Goal: Information Seeking & Learning: Find specific fact

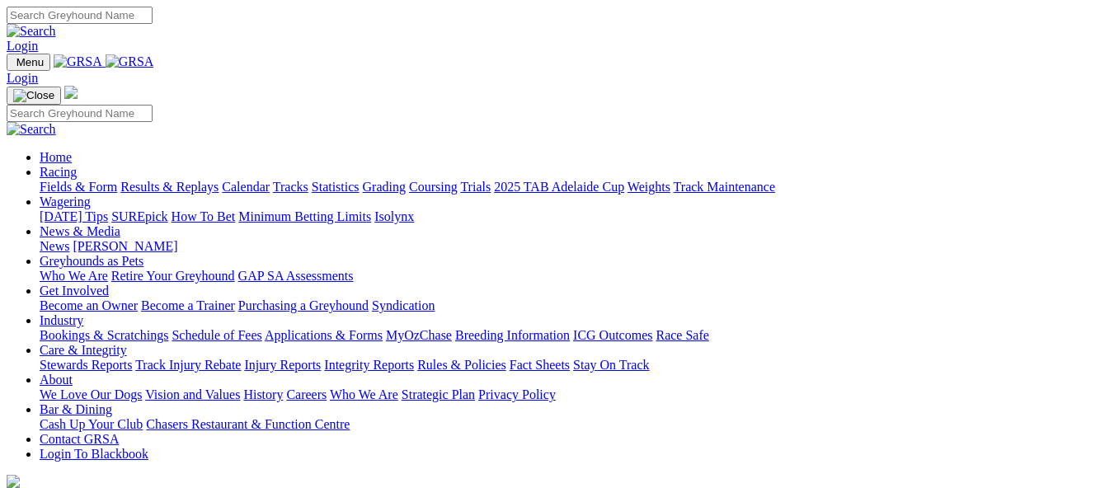
click at [218, 180] on link "Results & Replays" at bounding box center [169, 187] width 98 height 14
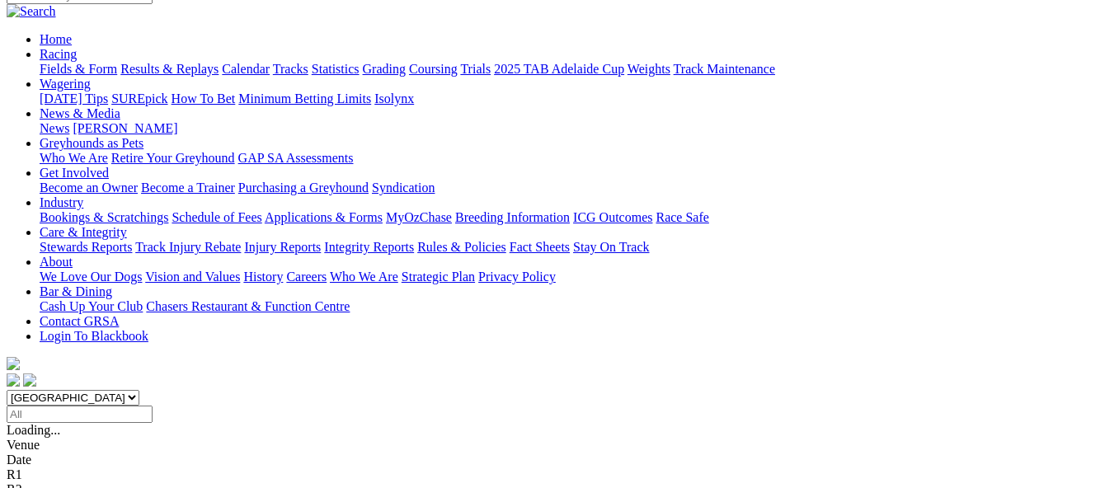
scroll to position [165, 0]
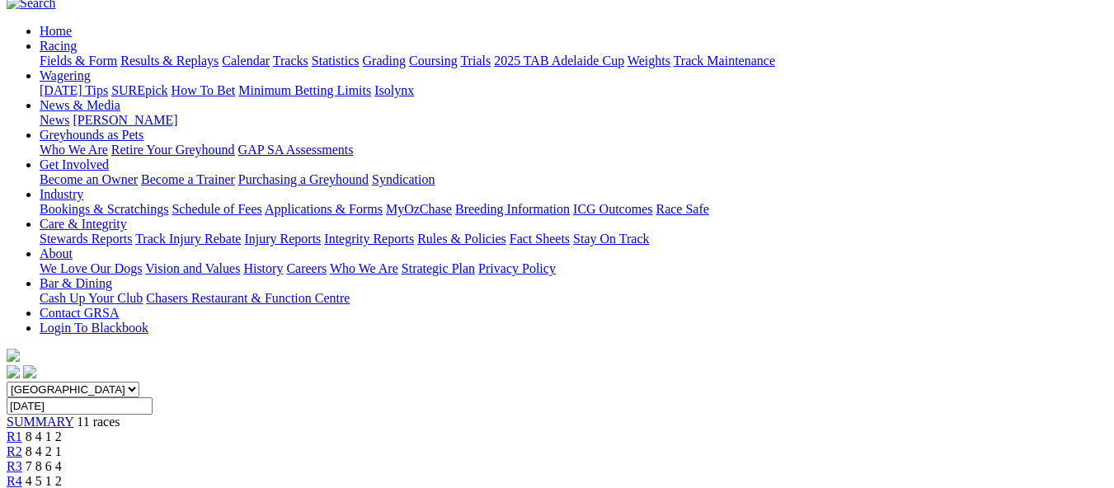
scroll to position [82, 0]
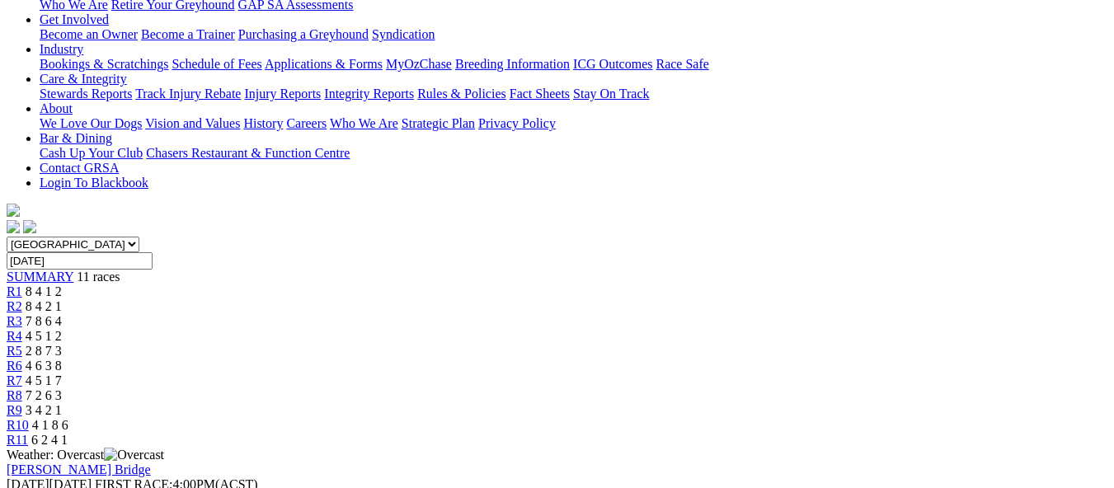
scroll to position [330, 0]
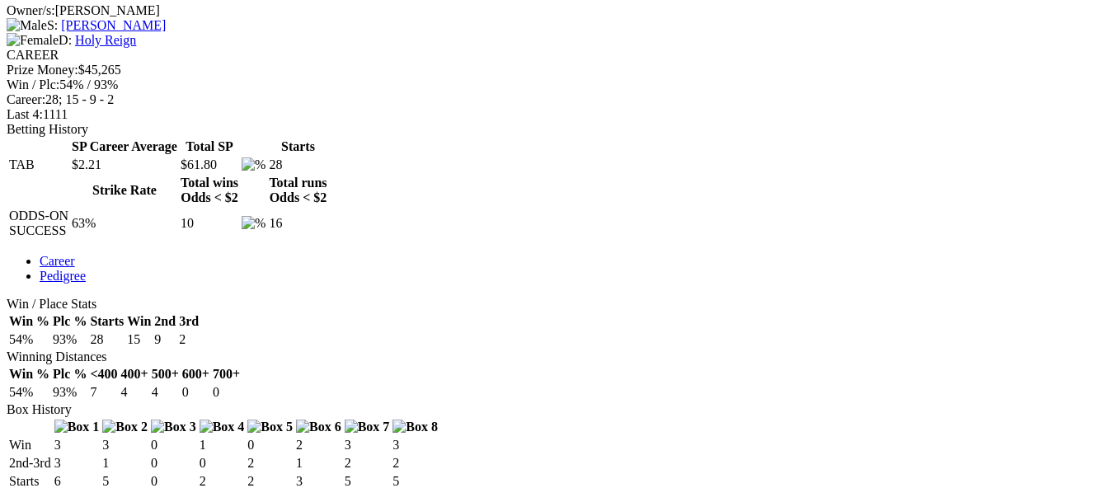
scroll to position [742, 0]
